Goal: Navigation & Orientation: Find specific page/section

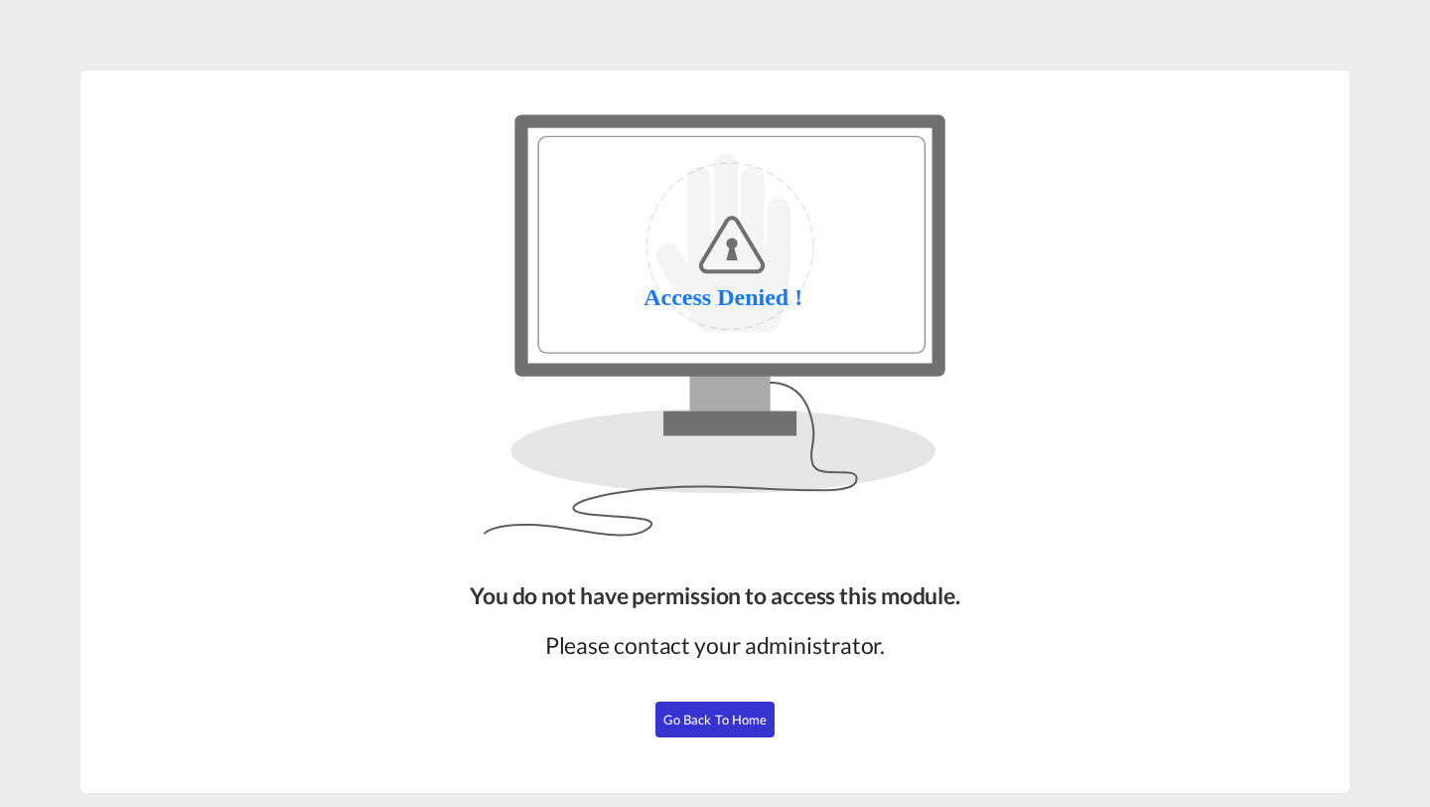
click at [731, 721] on span "Go Back to Home" at bounding box center [715, 719] width 104 height 16
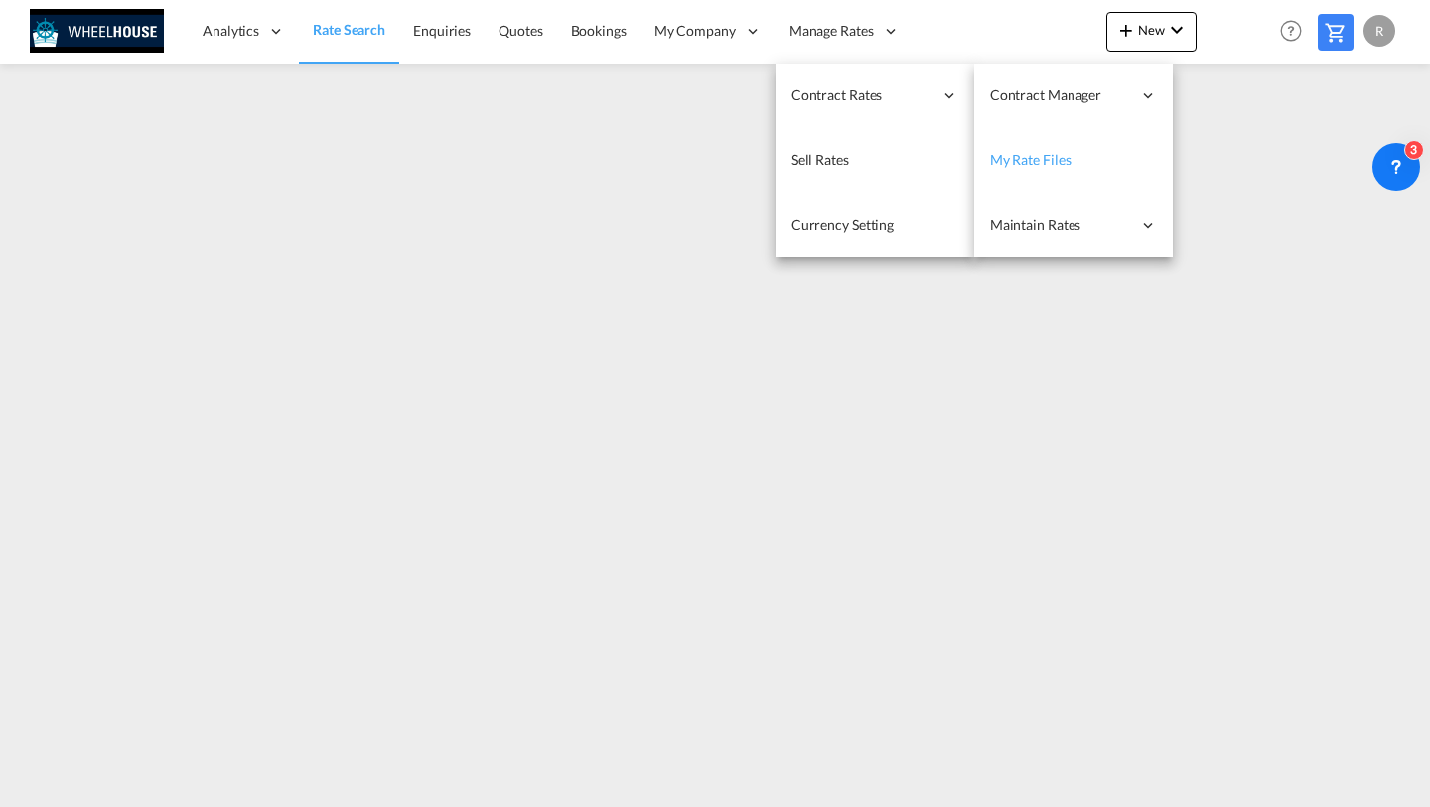
click at [1033, 164] on span "My Rate Files" at bounding box center [1030, 159] width 81 height 17
